Goal: Transaction & Acquisition: Obtain resource

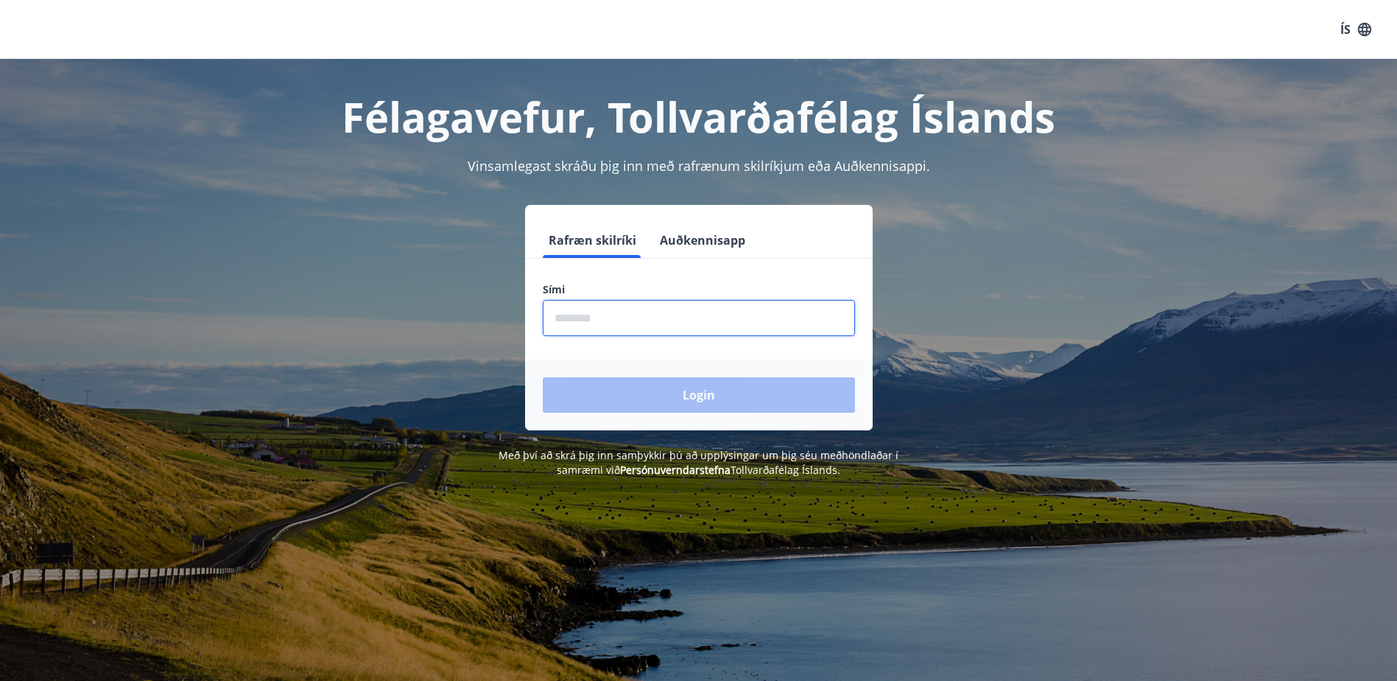
click at [585, 315] on input "phone" at bounding box center [699, 318] width 312 height 36
type input "********"
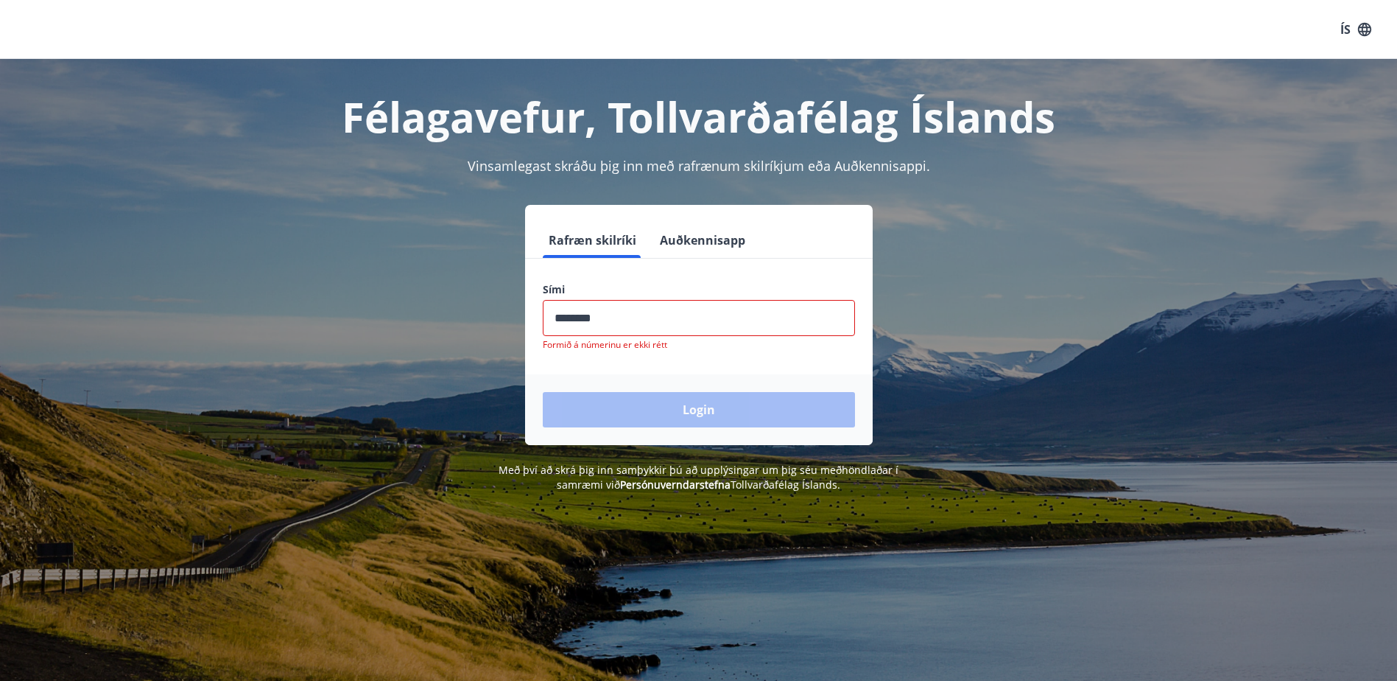
click at [649, 400] on div "Login" at bounding box center [699, 409] width 348 height 71
drag, startPoint x: 541, startPoint y: 315, endPoint x: 512, endPoint y: 315, distance: 29.5
click at [512, 315] on div "Rafræn skilríki Auðkennisapp Sími ​ Formið á númerinu er ekki rétt Login" at bounding box center [698, 325] width 1025 height 240
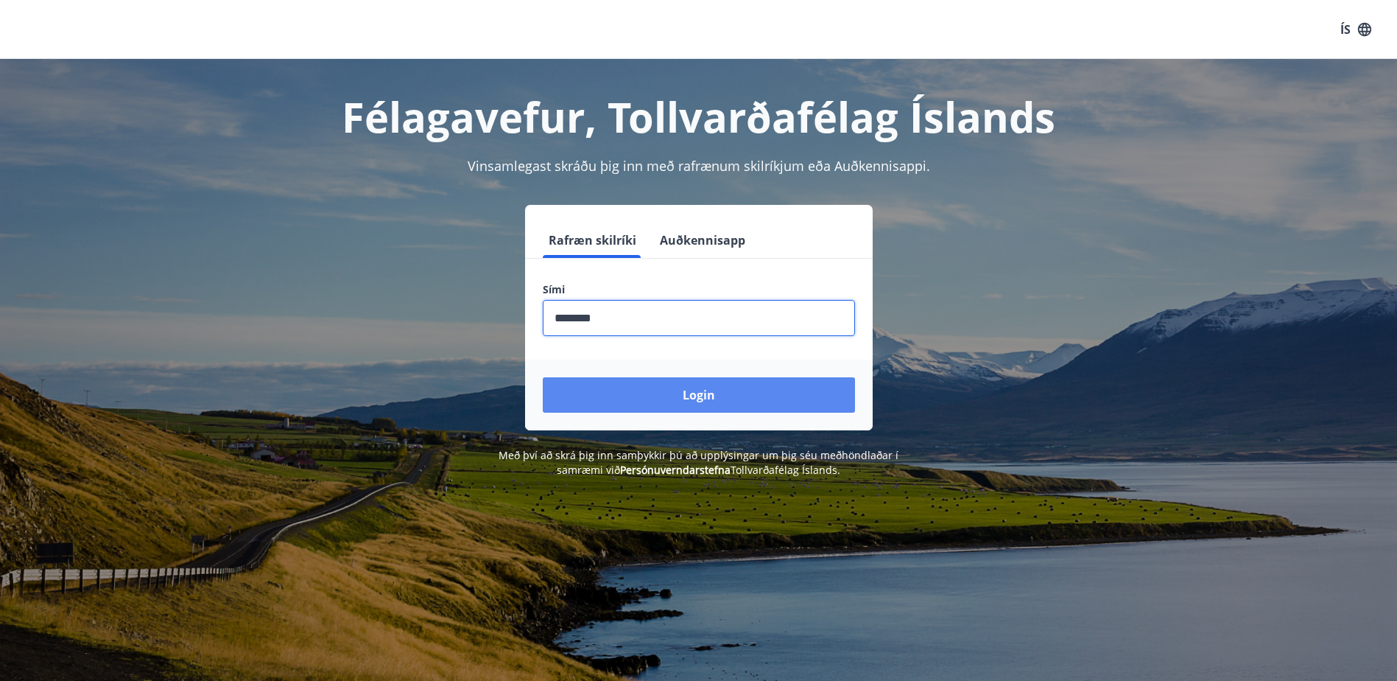
type input "********"
click at [680, 389] on button "Login" at bounding box center [699, 394] width 312 height 35
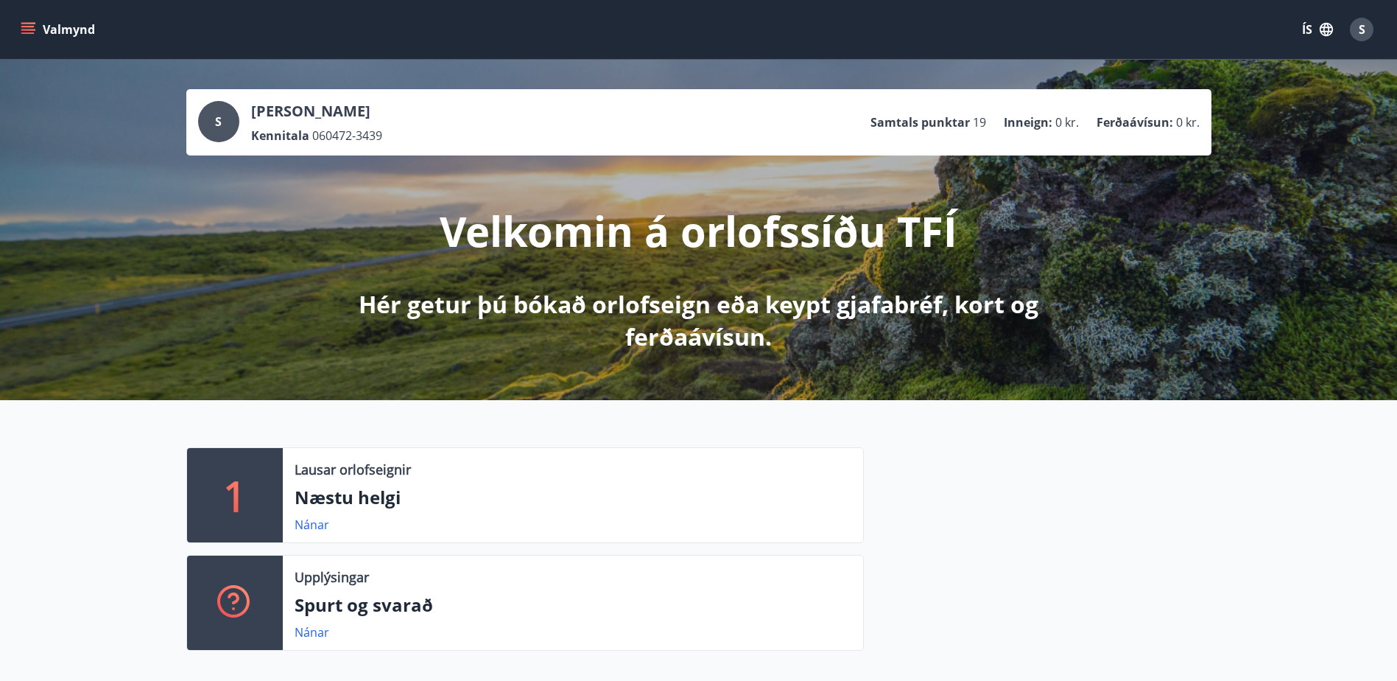
click at [21, 28] on icon "menu" at bounding box center [28, 29] width 15 height 15
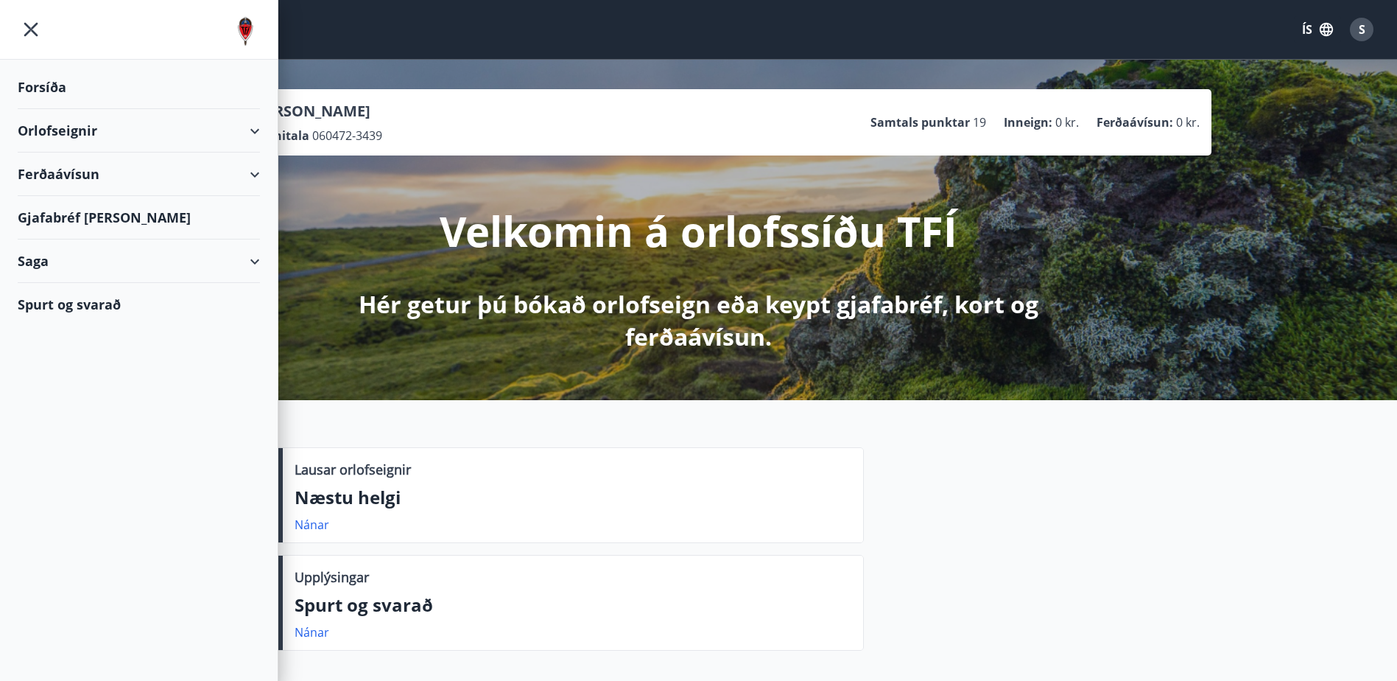
click at [249, 175] on div "Ferðaávísun" at bounding box center [139, 173] width 242 height 43
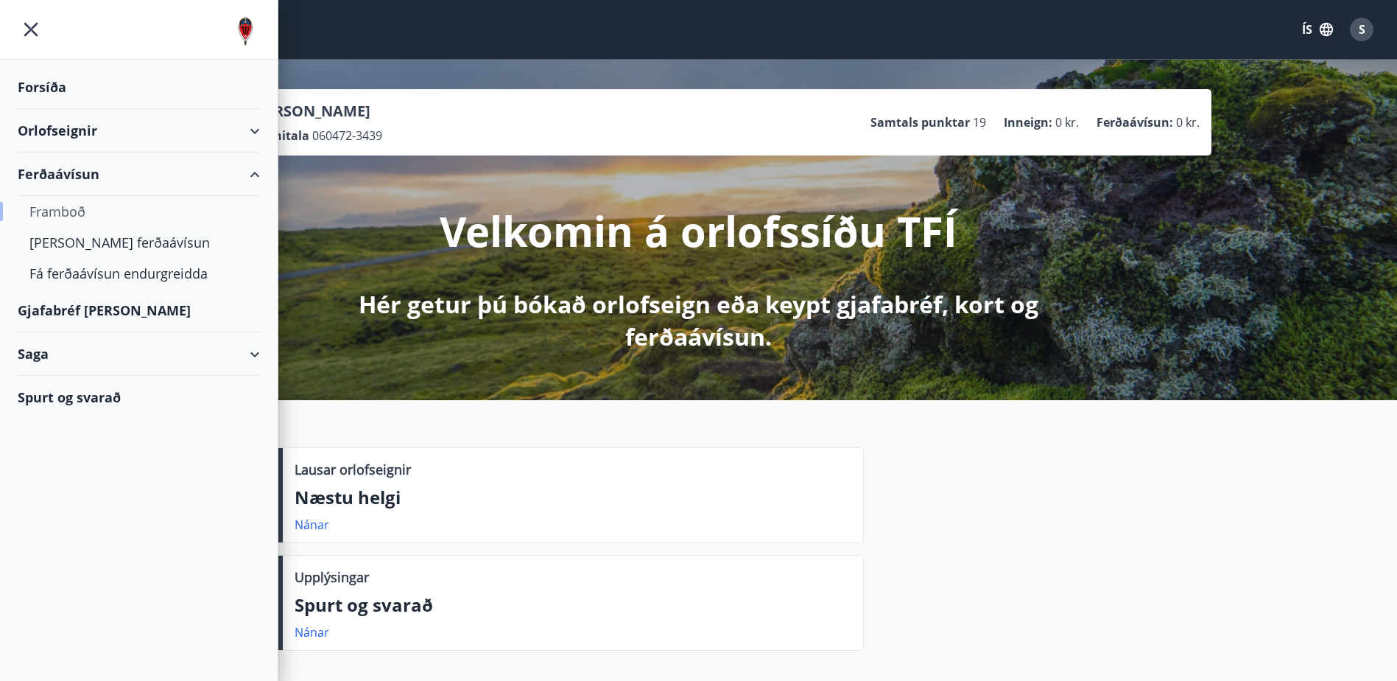
click at [58, 211] on div "Framboð" at bounding box center [138, 211] width 219 height 31
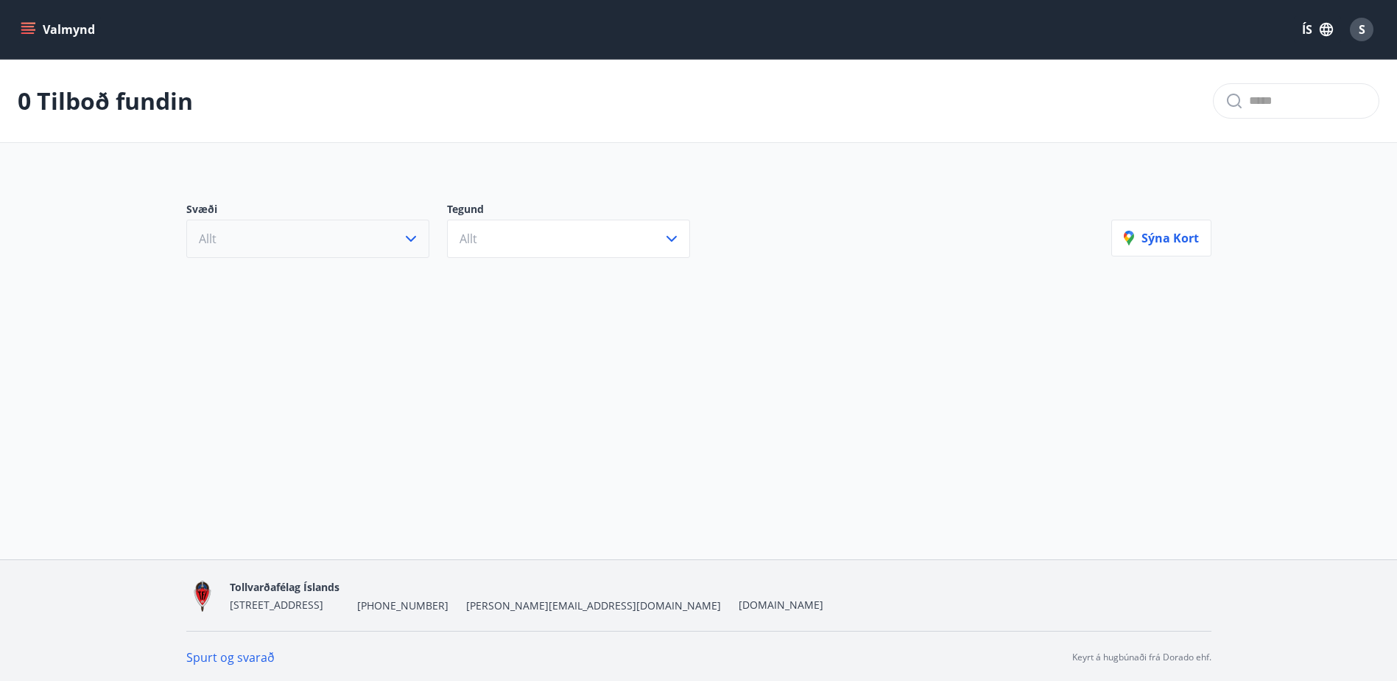
click at [421, 241] on button "Allt" at bounding box center [307, 239] width 243 height 38
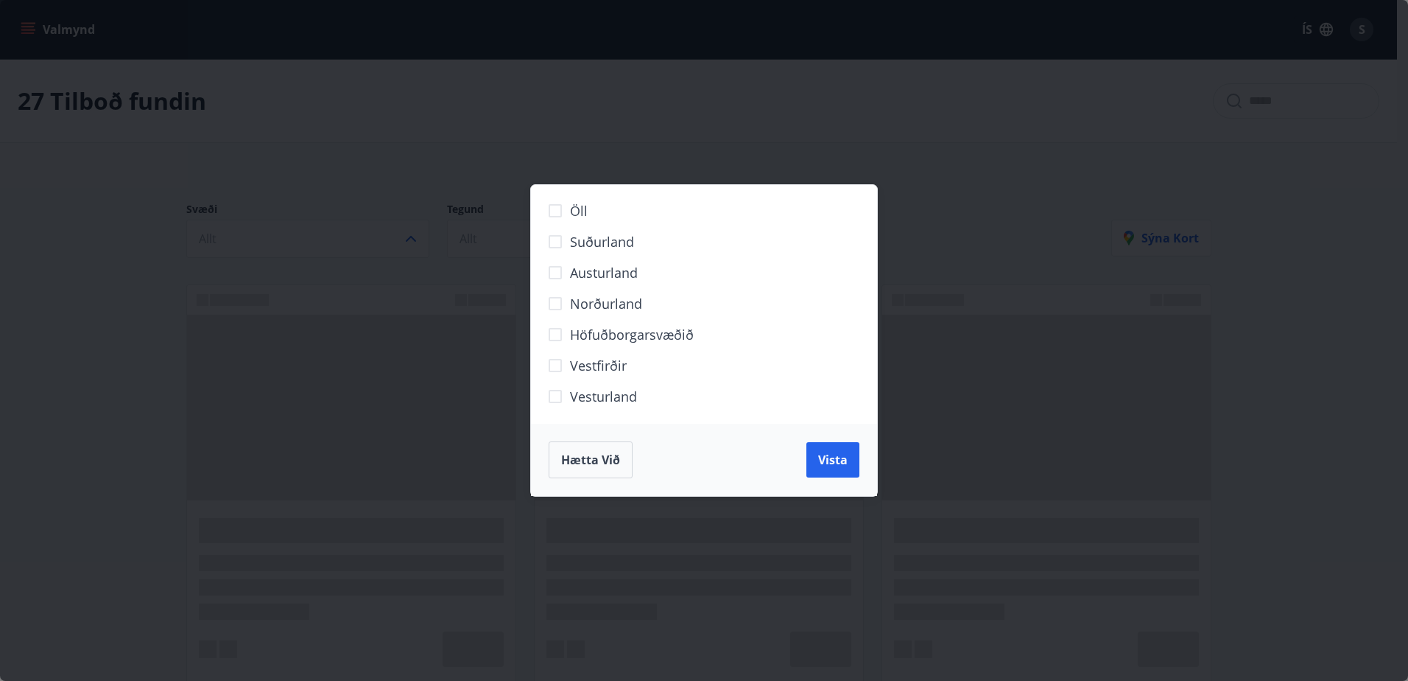
click at [583, 461] on span "Hætta við" at bounding box center [590, 460] width 59 height 16
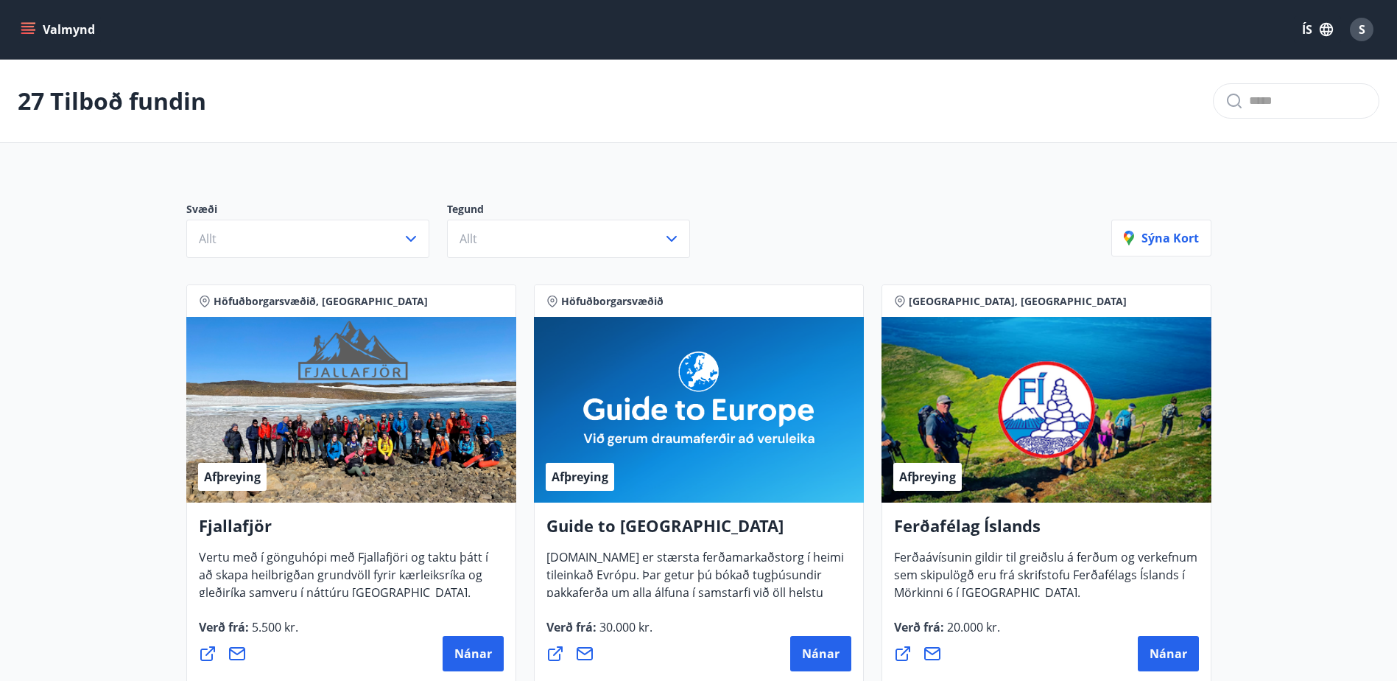
click at [47, 27] on button "Valmynd" at bounding box center [59, 29] width 83 height 27
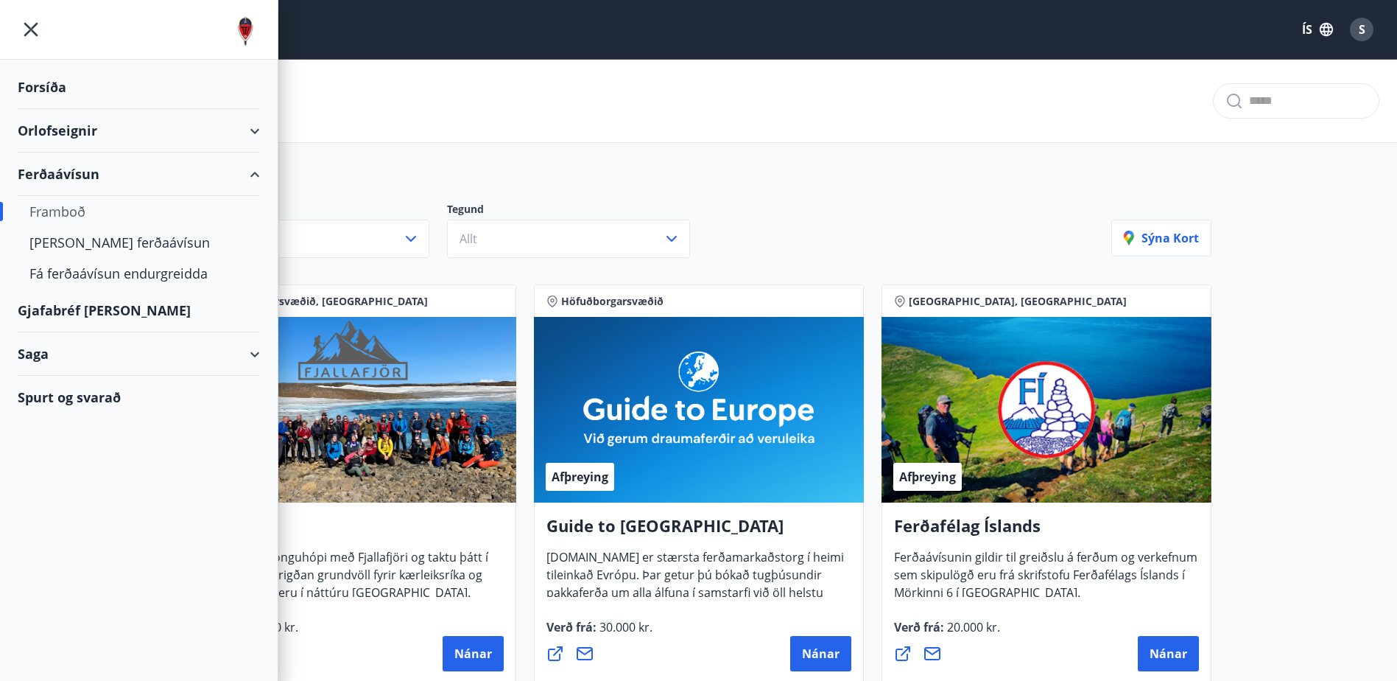
click at [47, 308] on div "Gjafabréf og kort" at bounding box center [139, 310] width 242 height 43
